Goal: Information Seeking & Learning: Learn about a topic

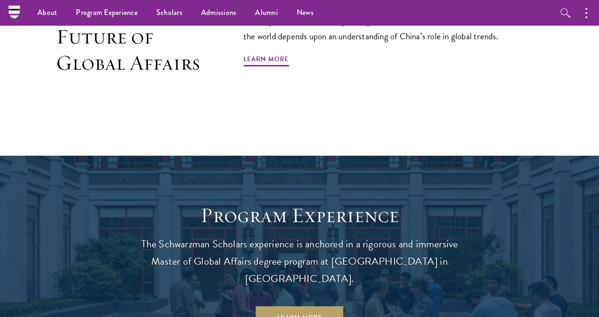
scroll to position [621, 0]
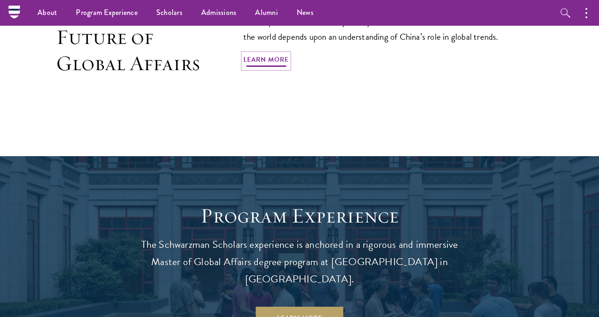
click at [265, 54] on link "Learn More" at bounding box center [265, 61] width 45 height 15
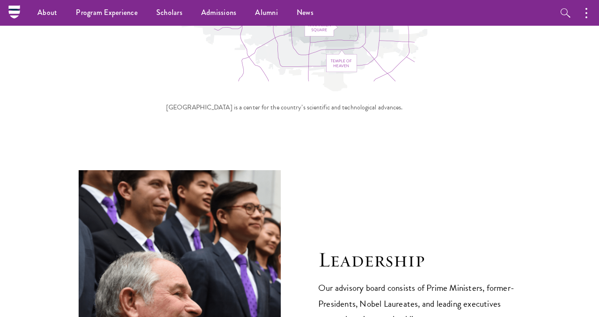
scroll to position [2955, 0]
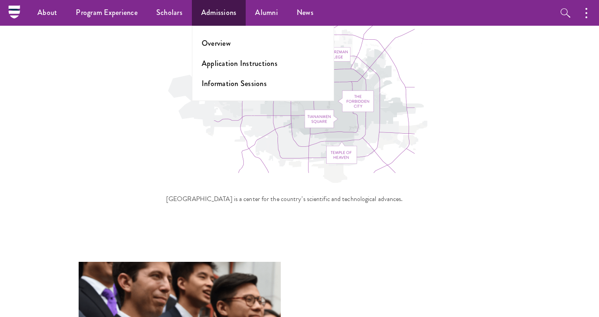
click at [220, 37] on ul "Overview Application Instructions Information Sessions" at bounding box center [263, 63] width 142 height 75
click at [221, 42] on link "Overview" at bounding box center [216, 43] width 29 height 11
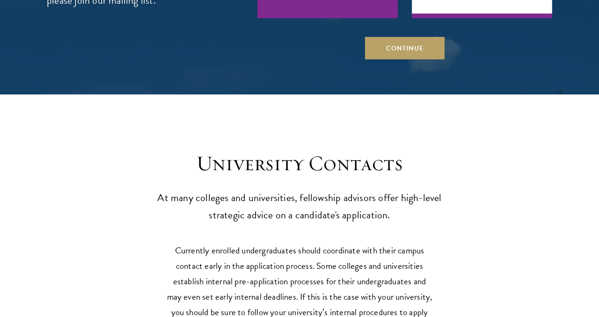
scroll to position [3857, 0]
